Goal: Task Accomplishment & Management: Manage account settings

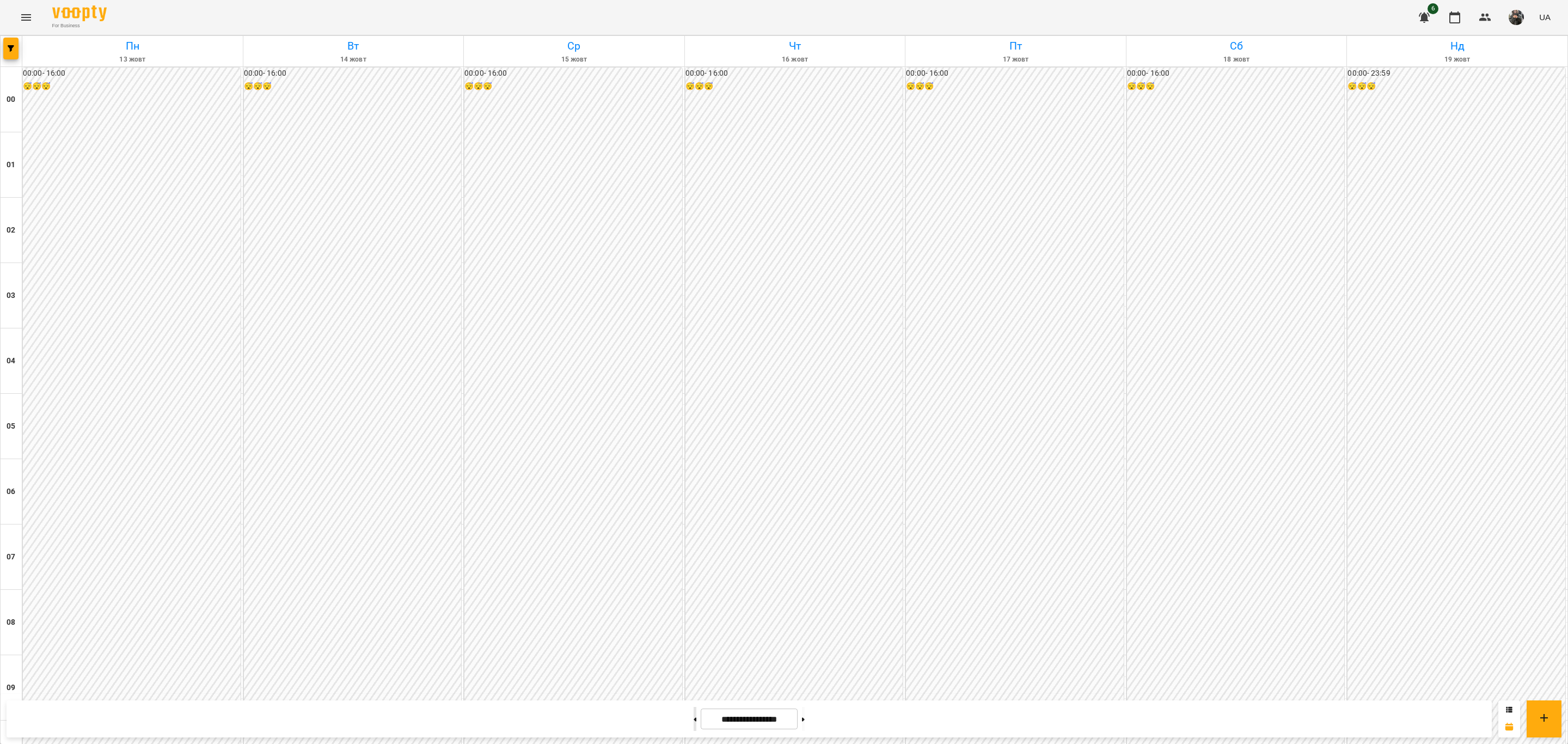
click at [689, 707] on div at bounding box center [695, 718] width 12 height 24
click at [694, 724] on button at bounding box center [695, 718] width 2 height 24
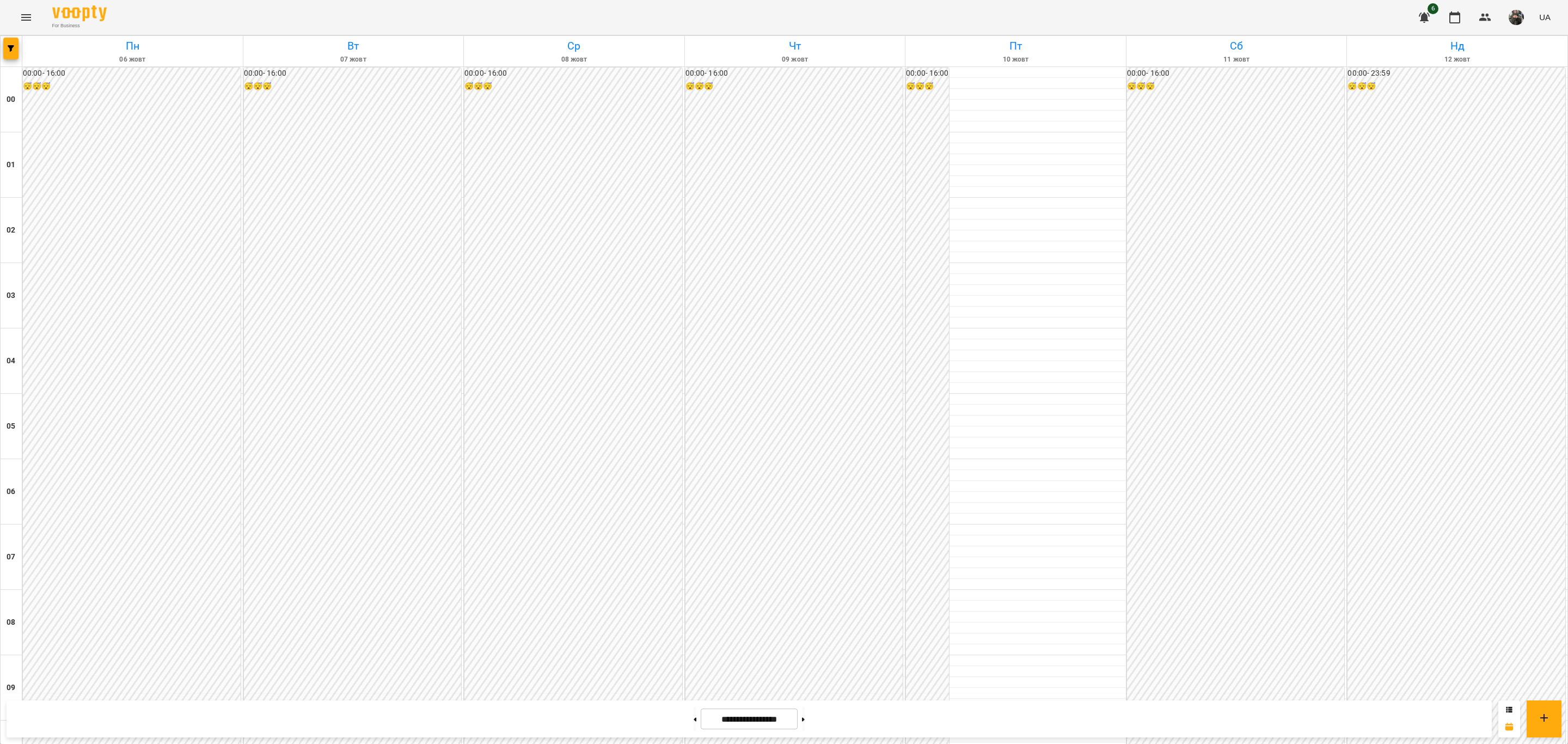
scroll to position [940, 0]
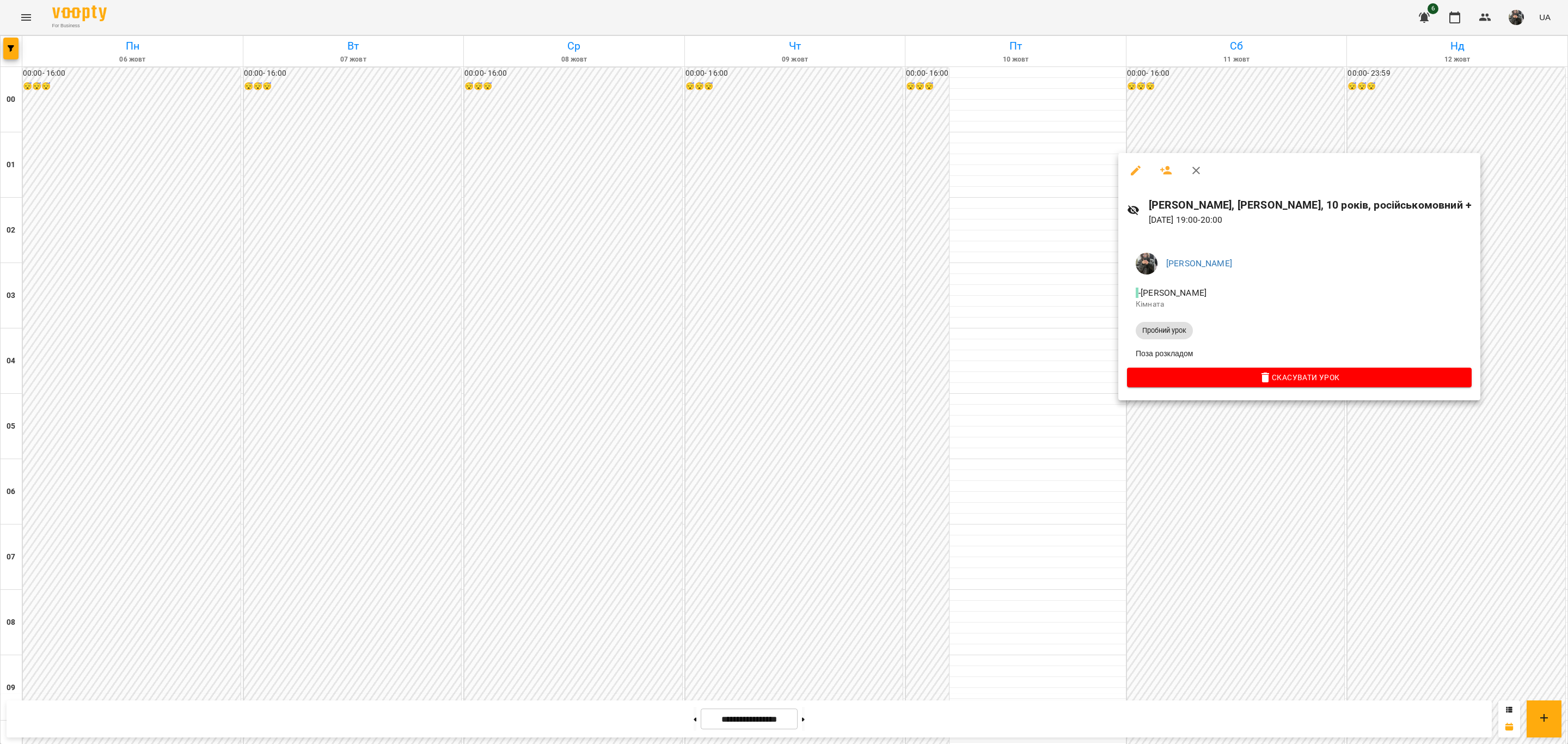
click at [817, 725] on div at bounding box center [784, 372] width 1568 height 744
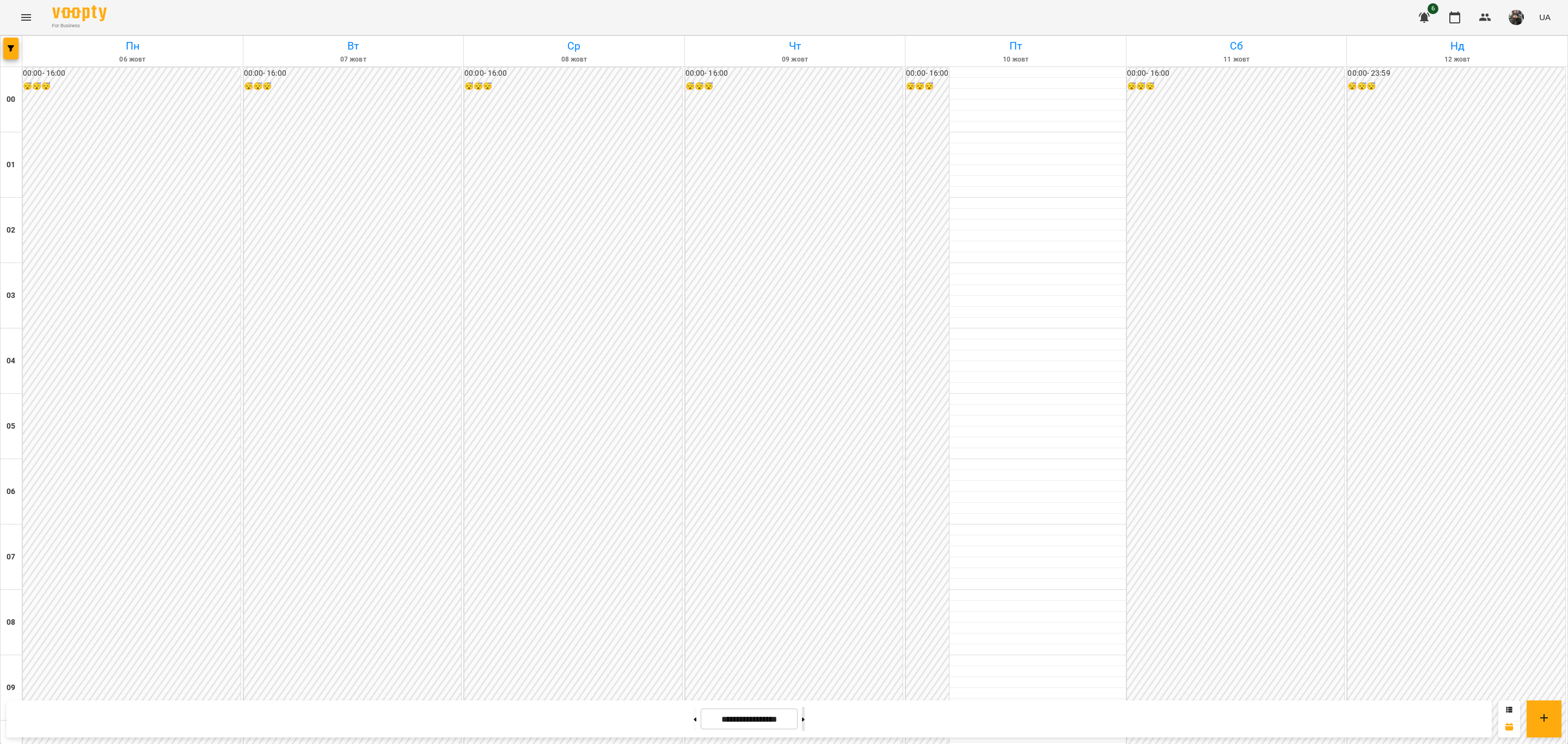
click at [805, 723] on button at bounding box center [803, 718] width 2 height 24
type input "**********"
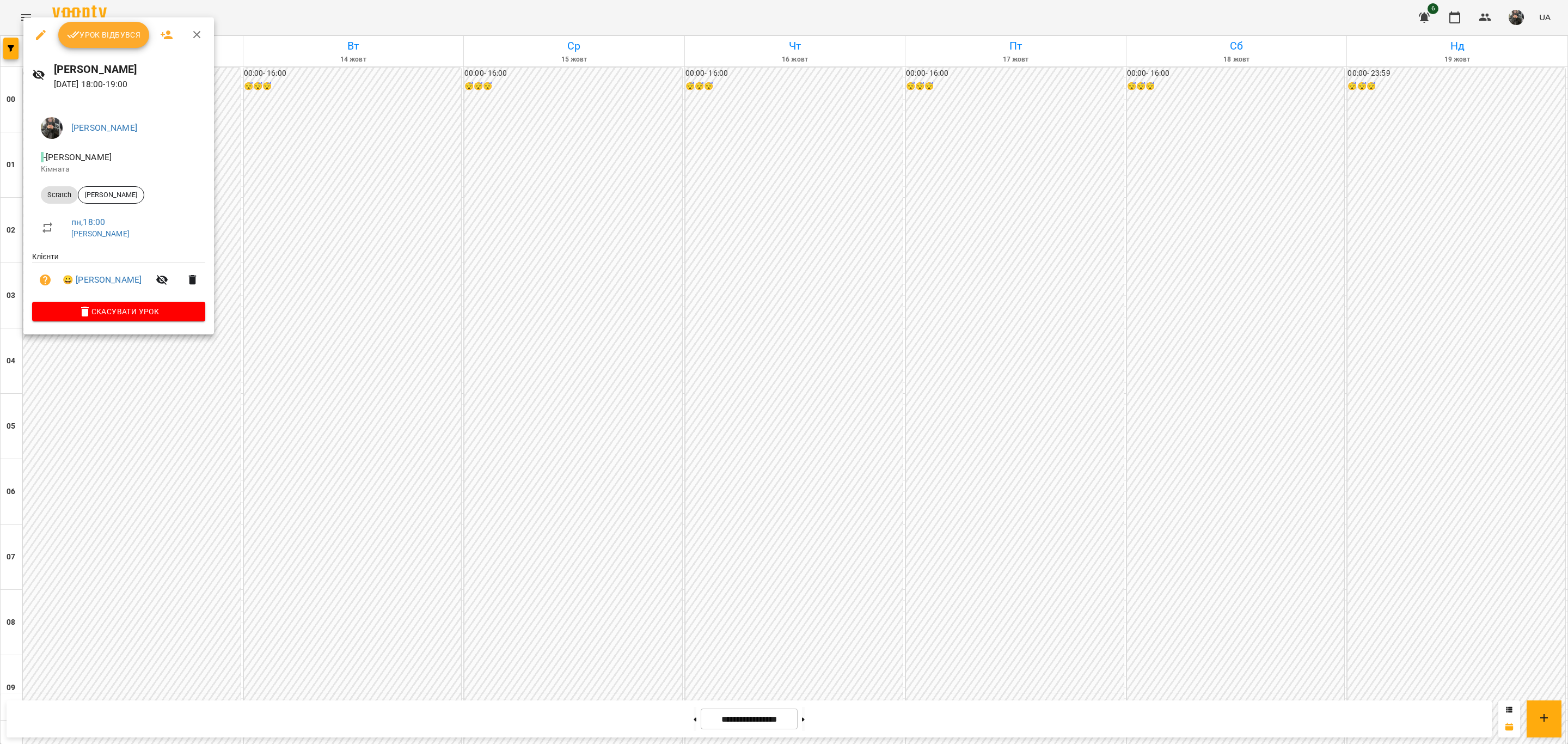
click at [116, 20] on div "Урок відбувся" at bounding box center [118, 35] width 191 height 35
click at [110, 27] on button "Урок відбувся" at bounding box center [104, 35] width 91 height 26
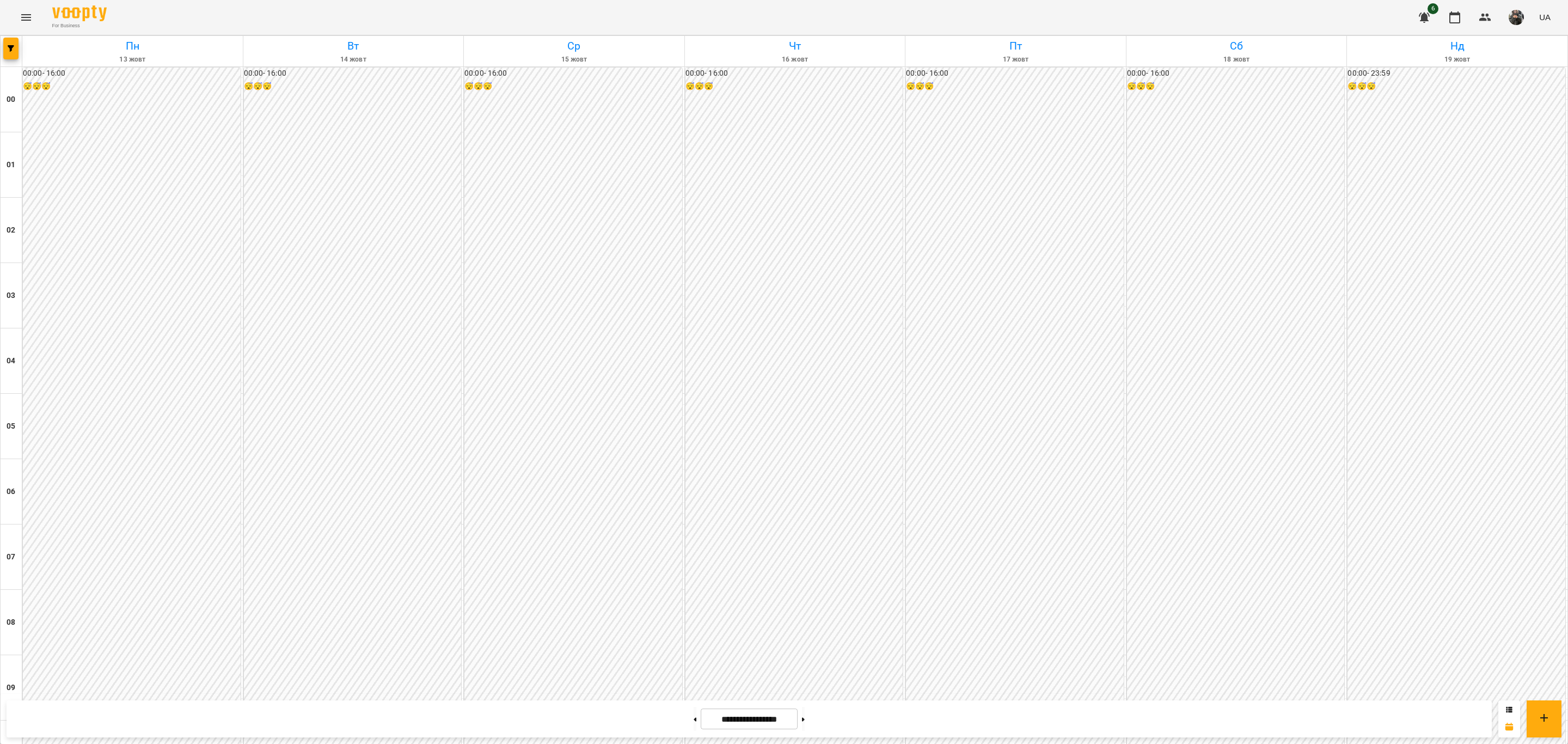
scroll to position [940, 0]
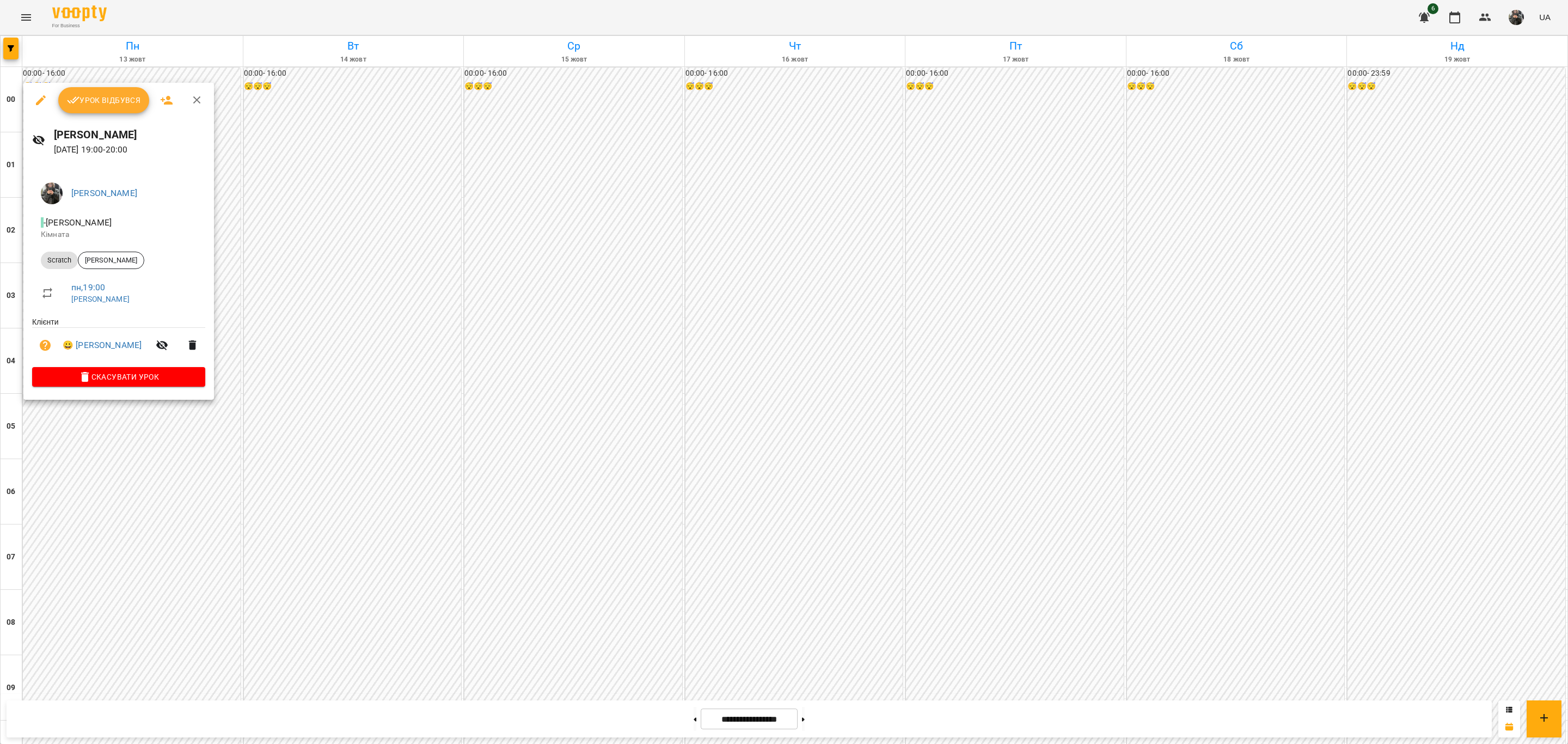
click at [108, 98] on span "Урок відбувся" at bounding box center [104, 100] width 74 height 13
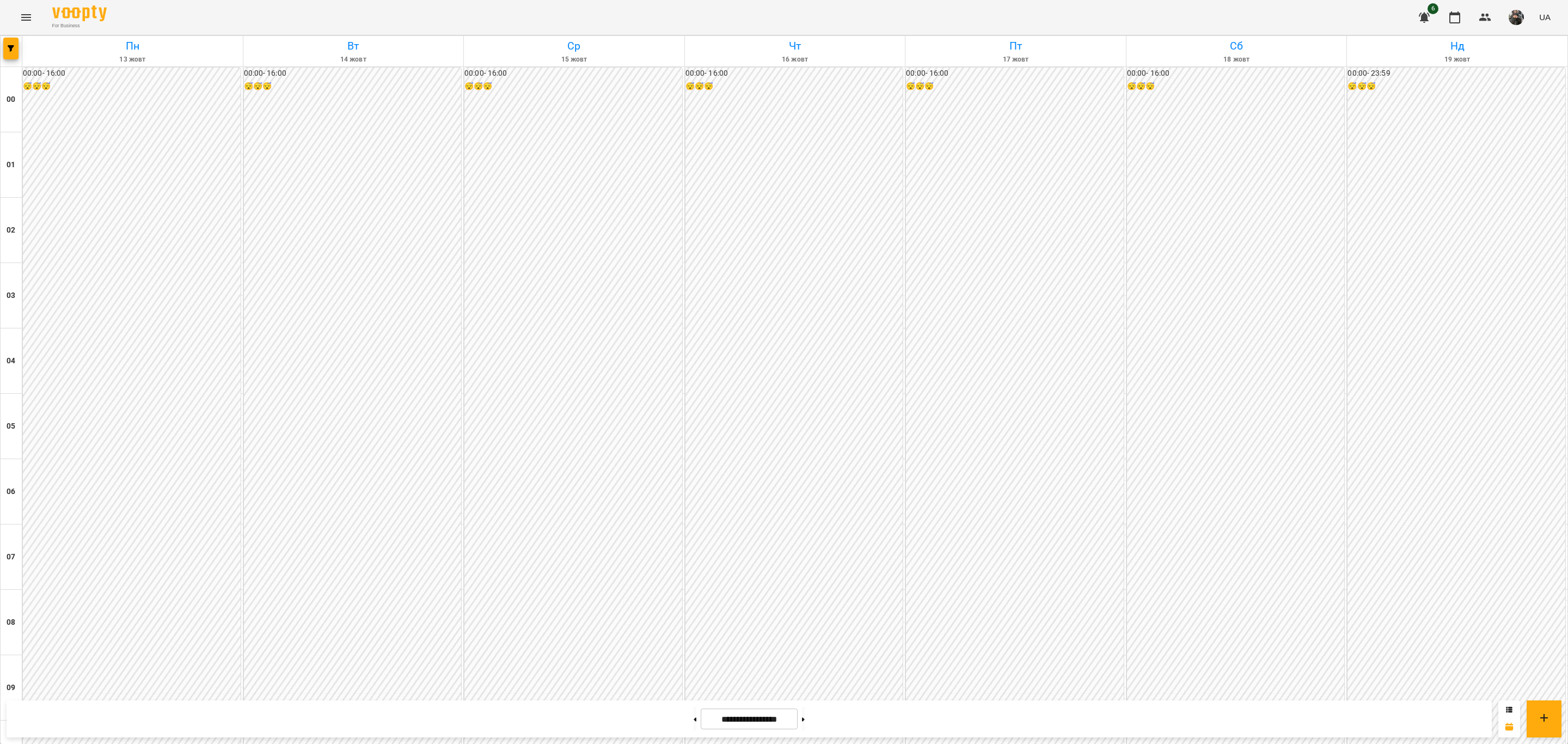
scroll to position [940, 0]
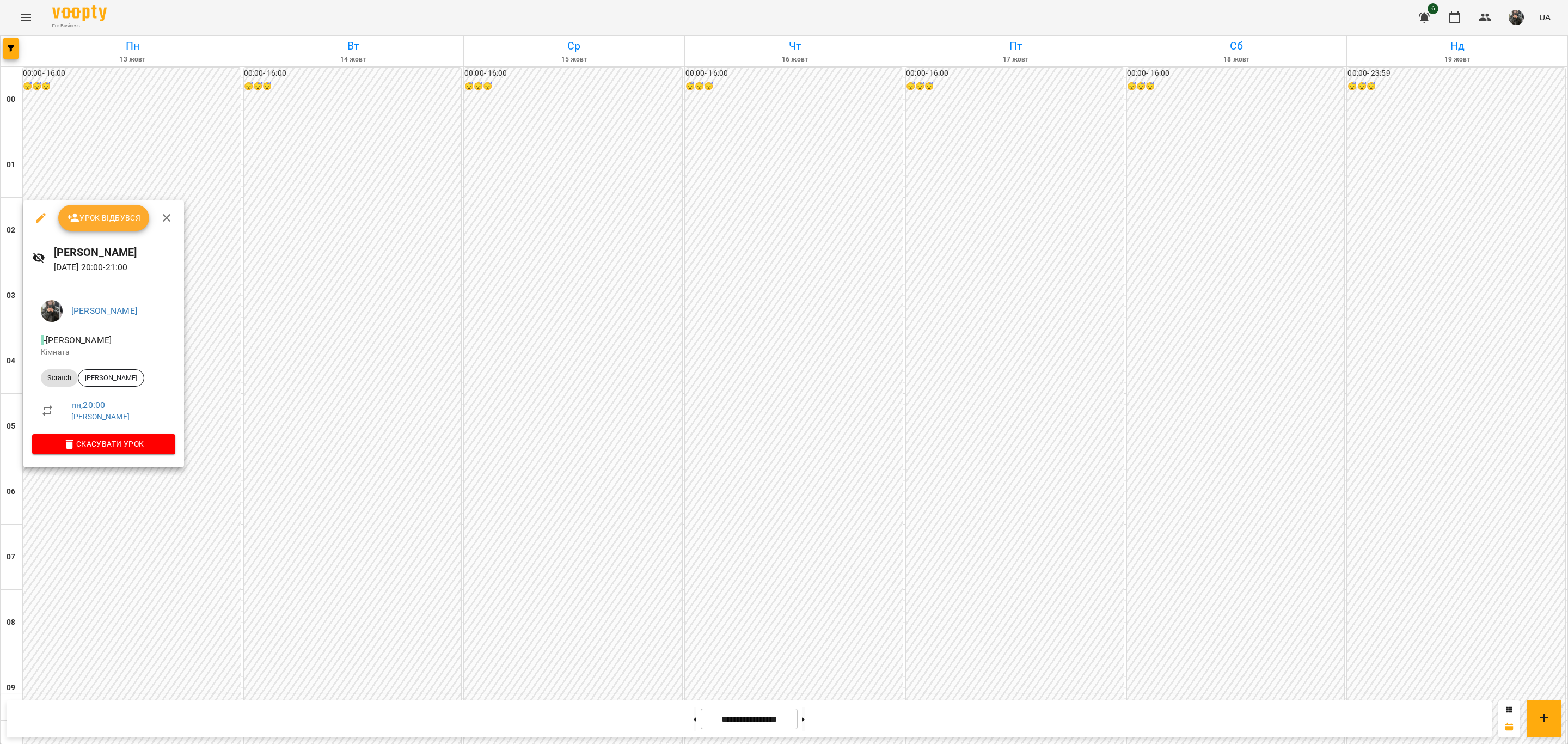
click at [121, 216] on span "Урок відбувся" at bounding box center [104, 217] width 74 height 13
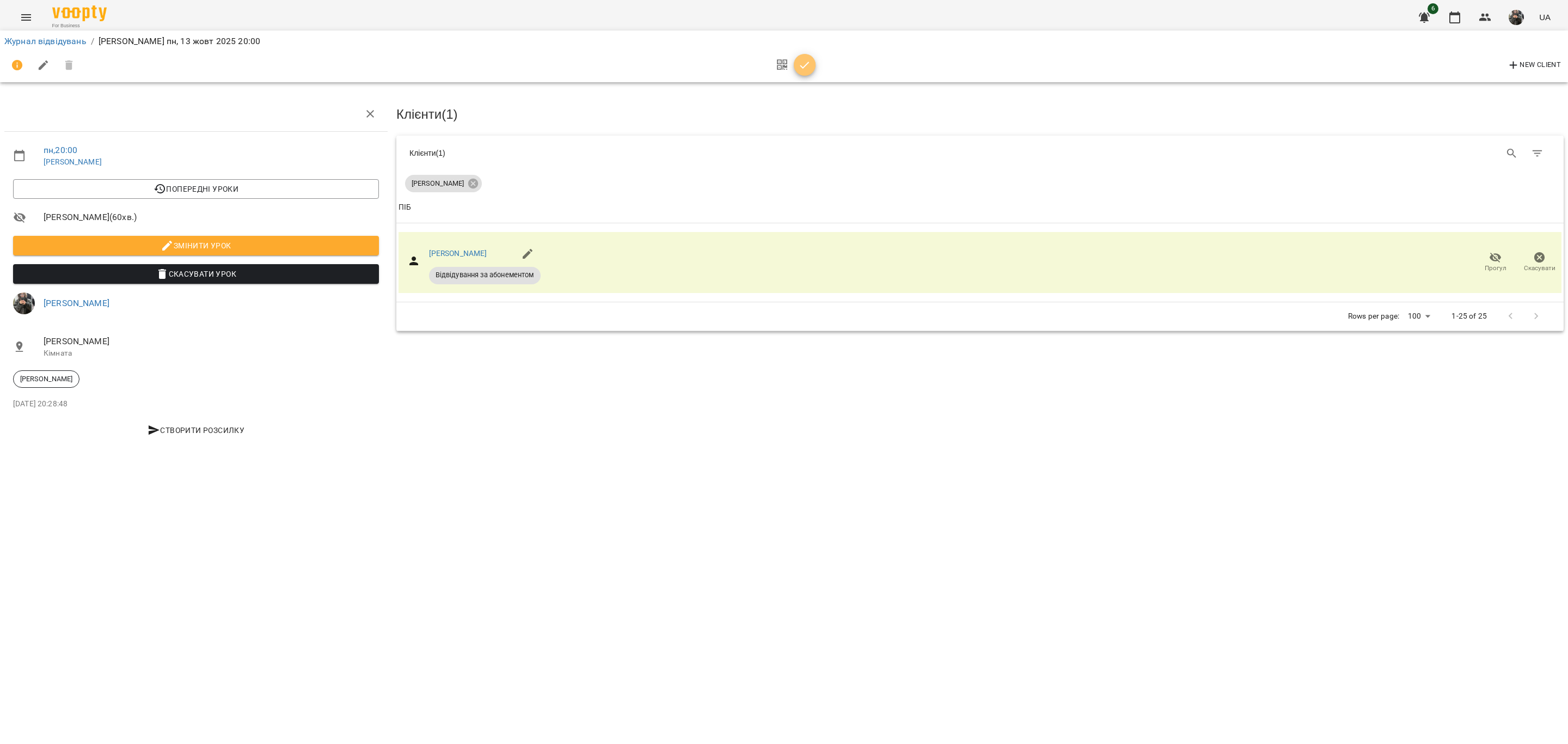
click at [806, 68] on icon "button" at bounding box center [804, 65] width 13 height 13
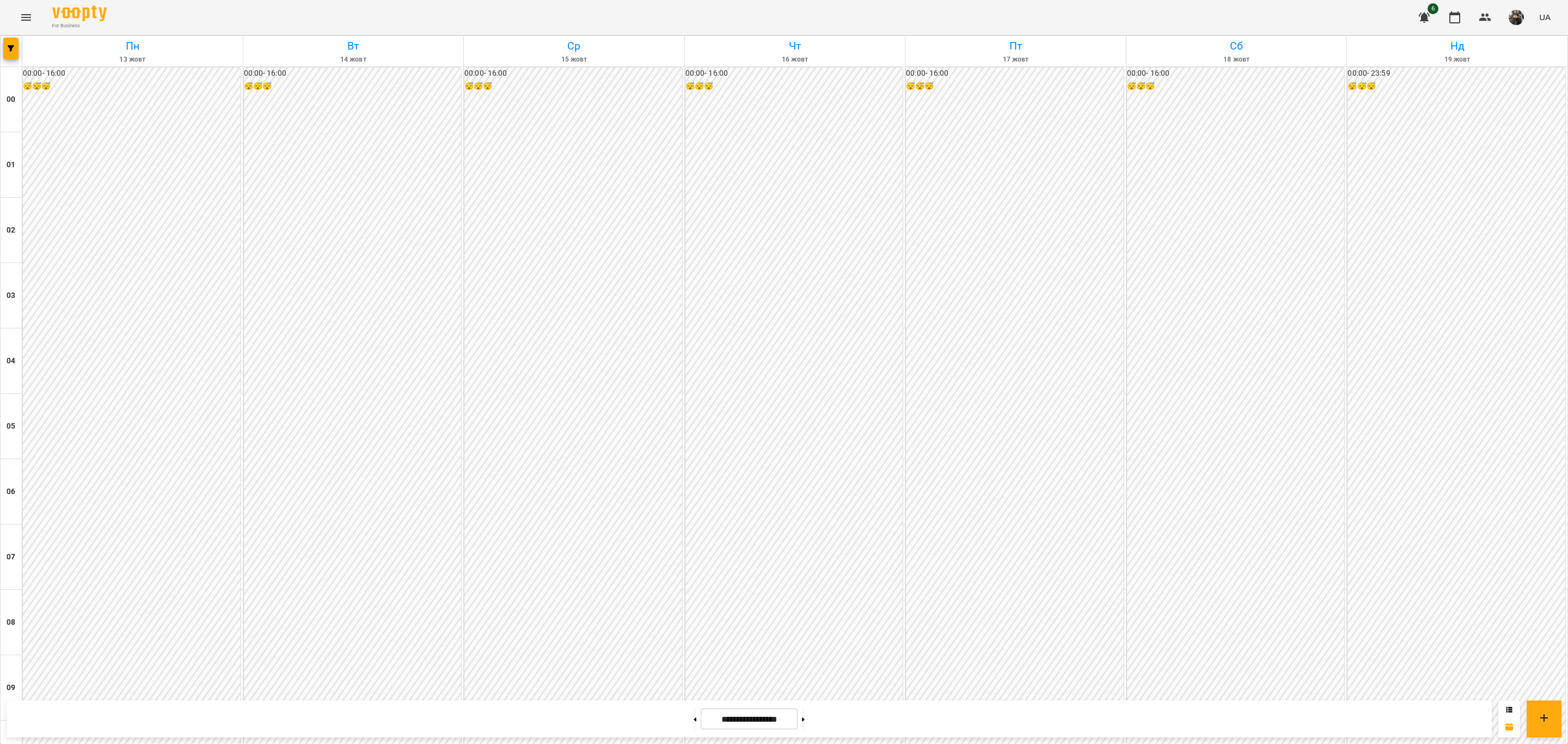
scroll to position [940, 0]
